Goal: Task Accomplishment & Management: Use online tool/utility

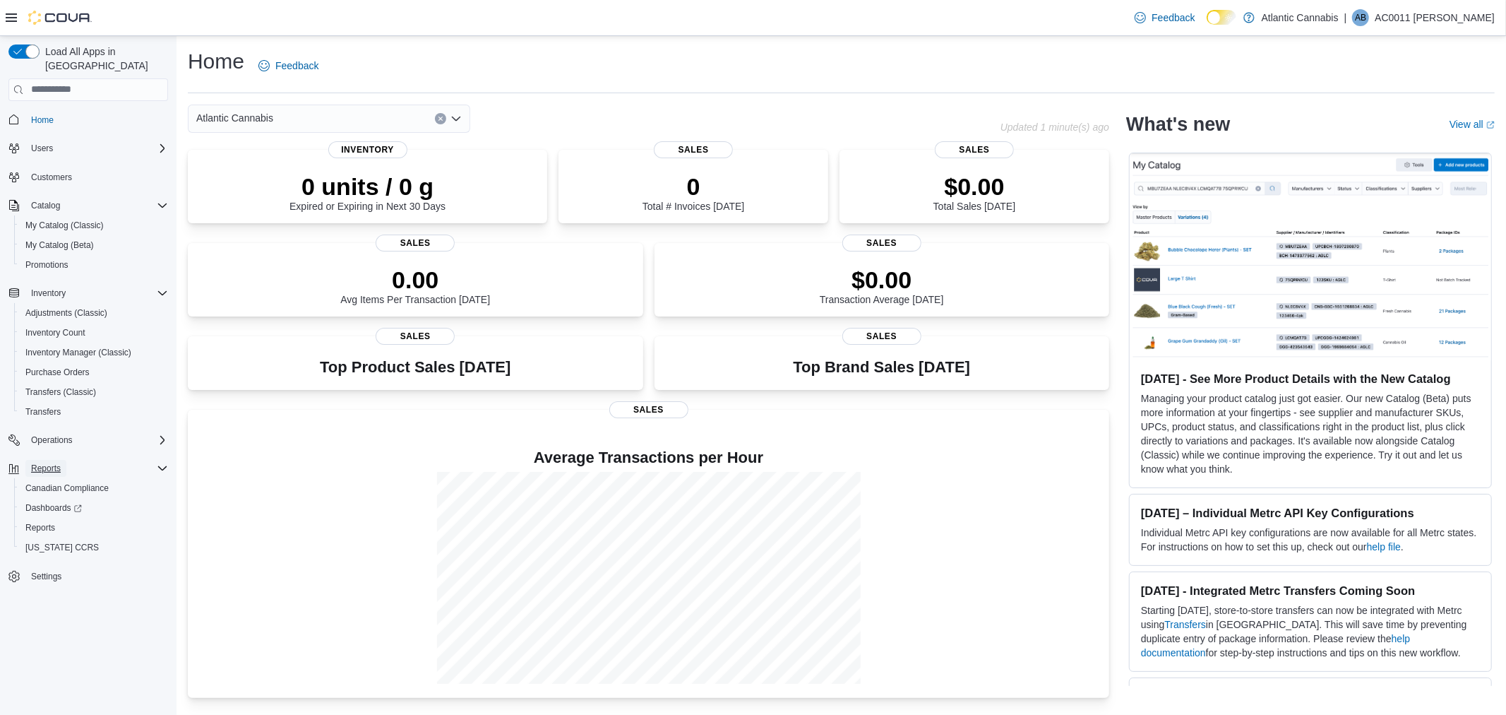
click at [54, 463] on span "Reports" at bounding box center [46, 468] width 30 height 11
click at [56, 463] on span "Reports" at bounding box center [46, 468] width 30 height 11
click at [40, 522] on span "Reports" at bounding box center [40, 527] width 30 height 11
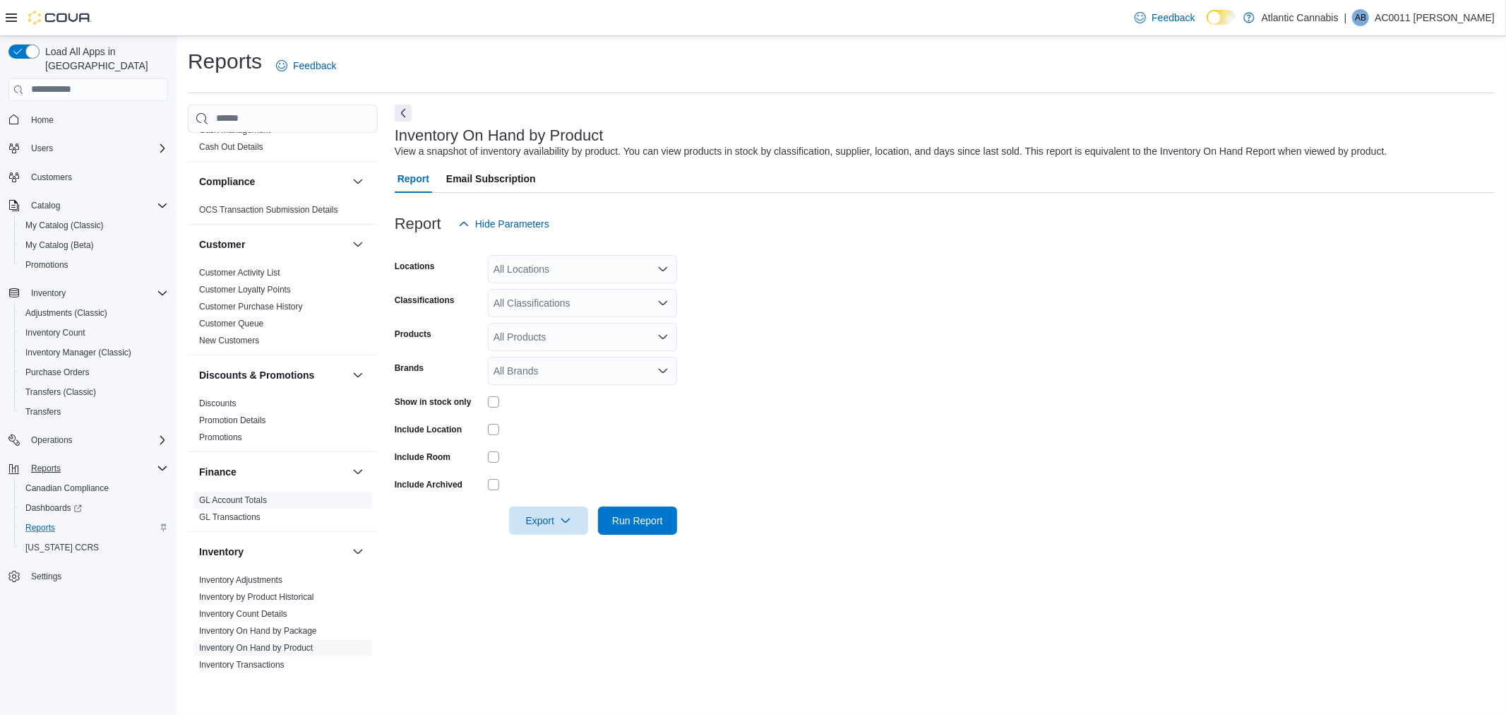
scroll to position [235, 0]
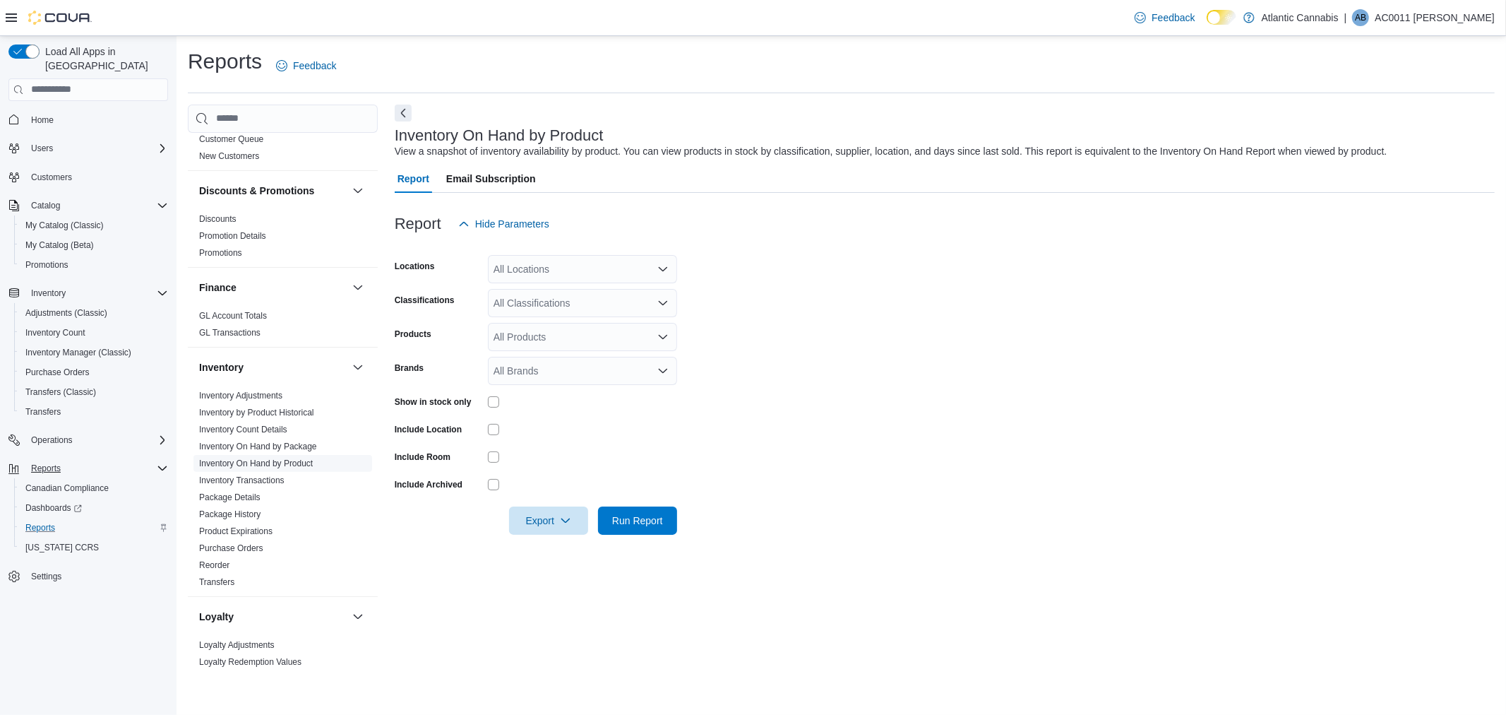
click at [290, 460] on link "Inventory On Hand by Product" at bounding box center [256, 463] width 114 height 10
click at [661, 267] on icon "Open list of options" at bounding box center [662, 268] width 11 height 11
click at [525, 413] on span "[GEOGRAPHIC_DATA]-[GEOGRAPHIC_DATA]" at bounding box center [622, 415] width 209 height 14
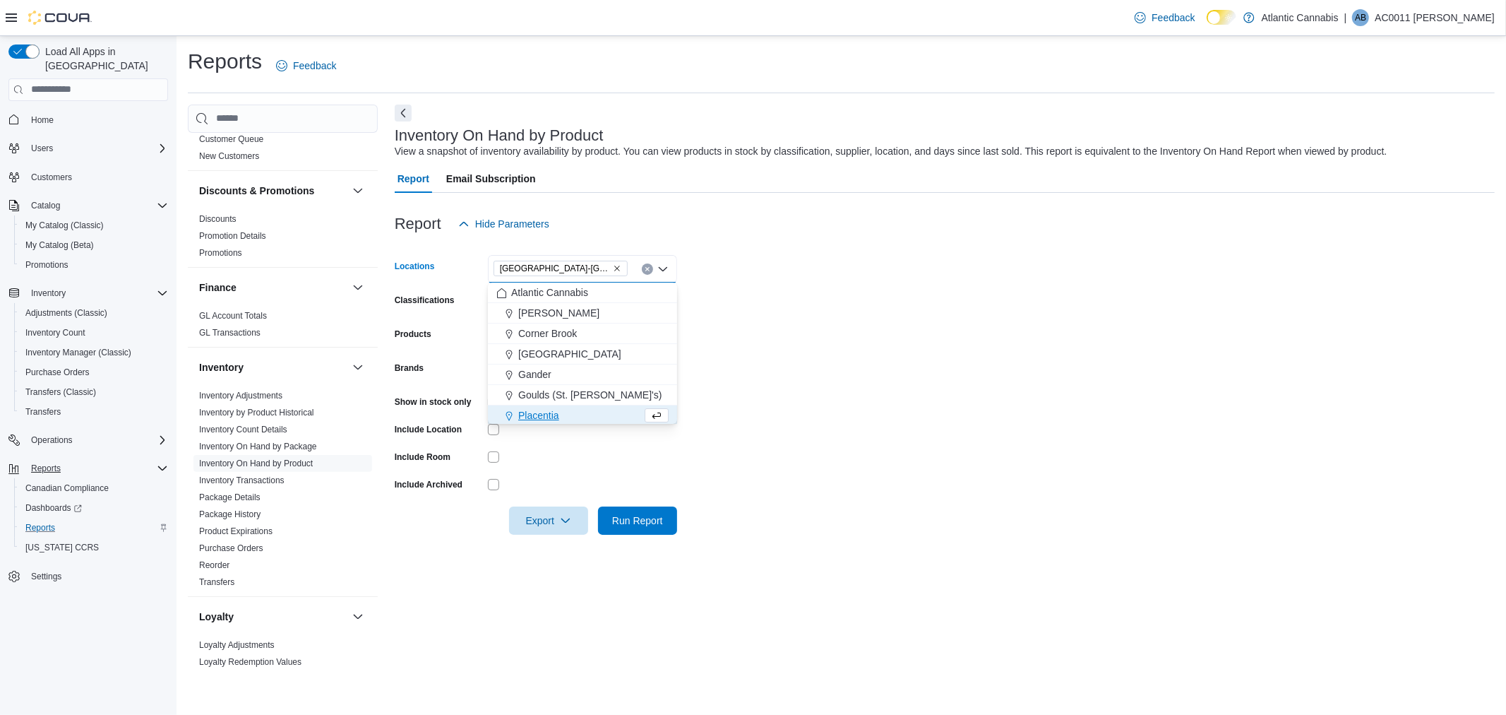
scroll to position [2, 0]
click at [688, 403] on form "Locations [GEOGRAPHIC_DATA]-[GEOGRAPHIC_DATA] box. Selected. [GEOGRAPHIC_DATA]-…" at bounding box center [945, 386] width 1100 height 297
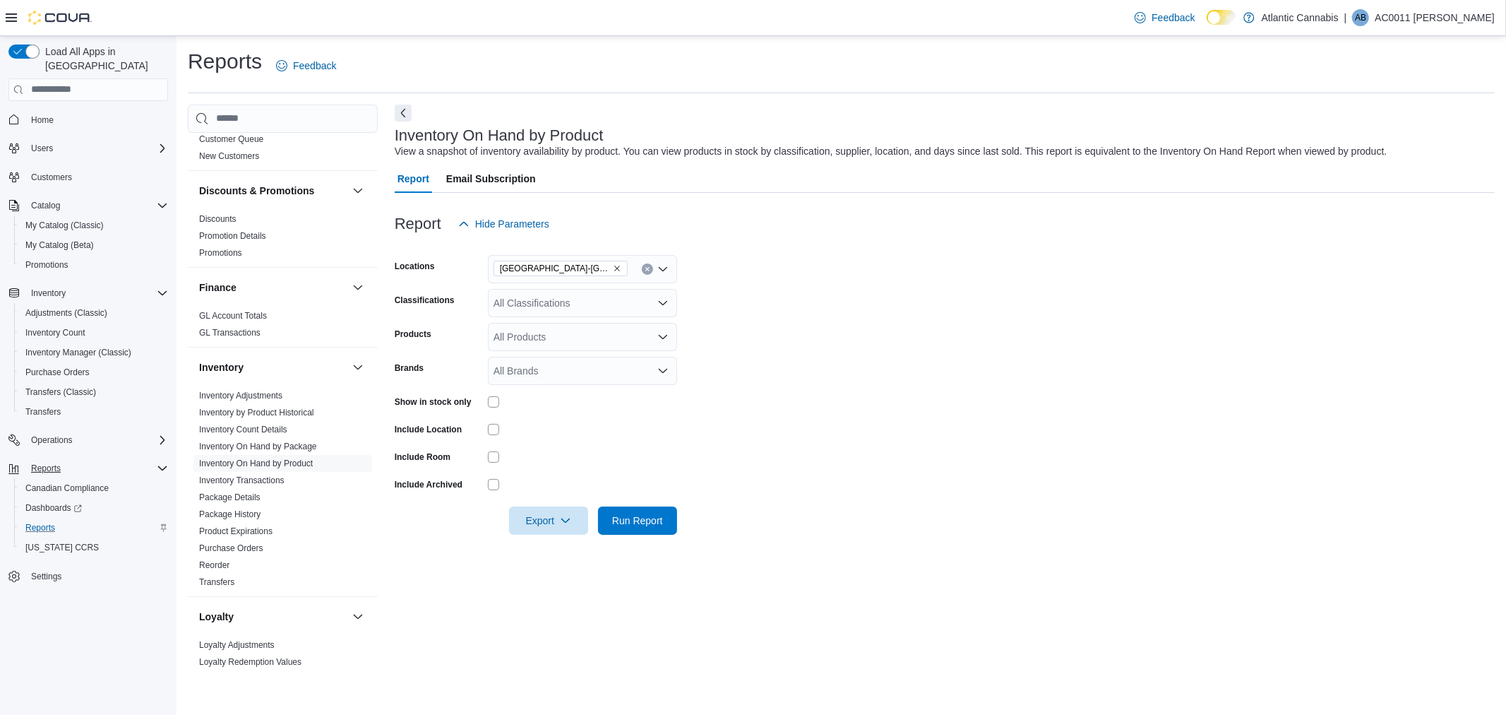
click at [598, 304] on div "All Classifications" at bounding box center [582, 303] width 189 height 28
click at [532, 345] on span "Cannabis" at bounding box center [539, 347] width 42 height 14
click at [806, 411] on form "Locations [GEOGRAPHIC_DATA]-[GEOGRAPHIC_DATA] Classifications Cannabis Combo bo…" at bounding box center [945, 386] width 1100 height 297
click at [645, 302] on icon "Clear input" at bounding box center [648, 303] width 6 height 6
click at [552, 446] on span "Edible" at bounding box center [539, 449] width 28 height 14
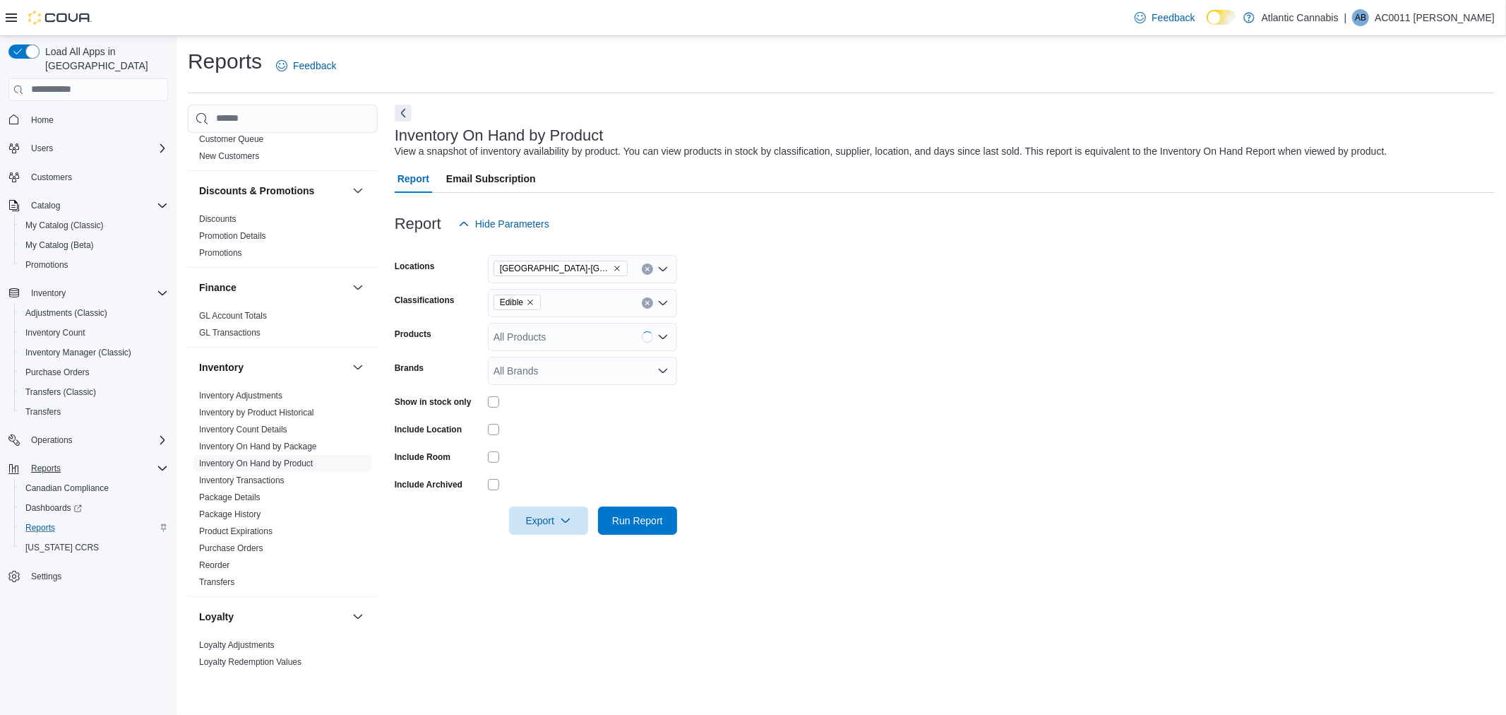
click at [903, 346] on form "Locations [GEOGRAPHIC_DATA]-[GEOGRAPHIC_DATA] Classifications Edible Products A…" at bounding box center [945, 386] width 1100 height 297
click at [492, 393] on div at bounding box center [582, 402] width 189 height 22
click at [554, 518] on span "Export" at bounding box center [549, 520] width 62 height 28
click at [552, 549] on span "Export to Excel" at bounding box center [551, 547] width 64 height 11
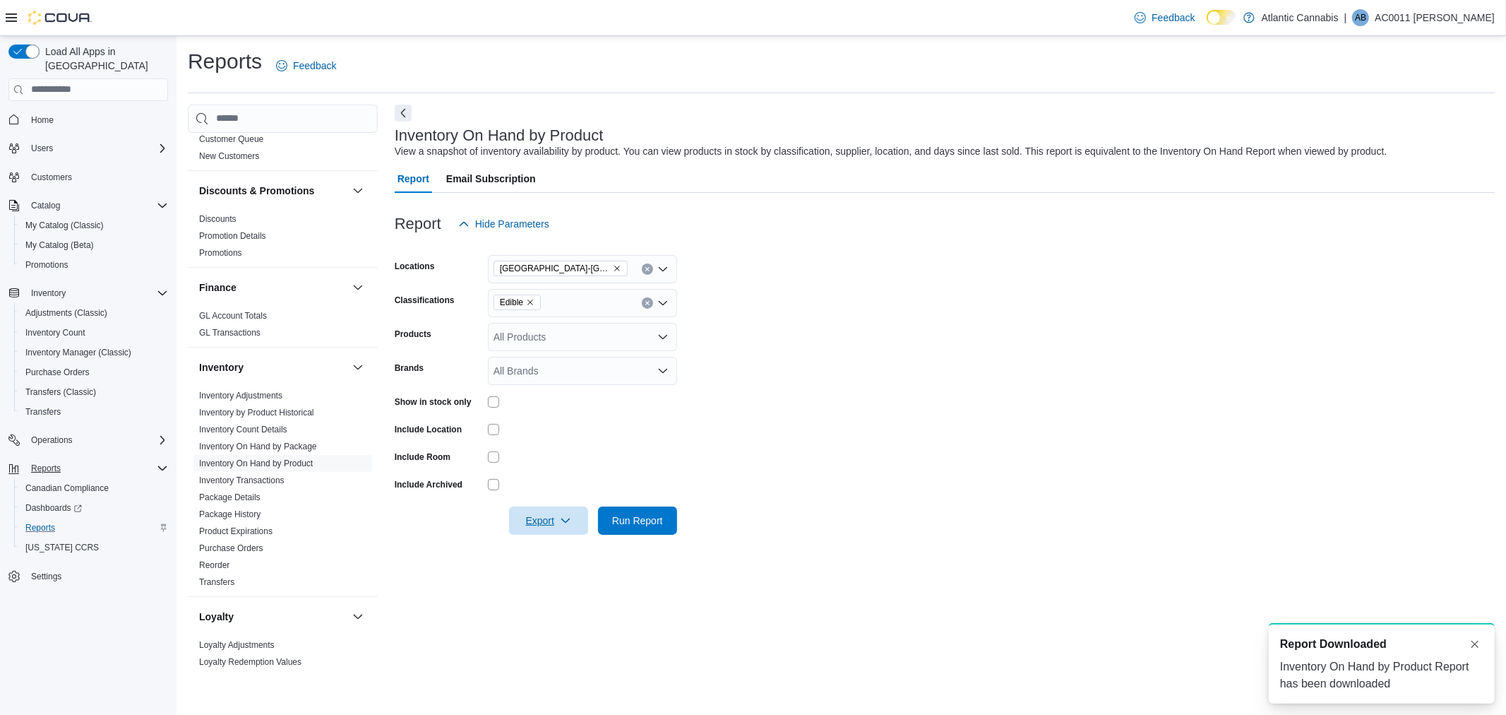
scroll to position [0, 0]
